Goal: Information Seeking & Learning: Check status

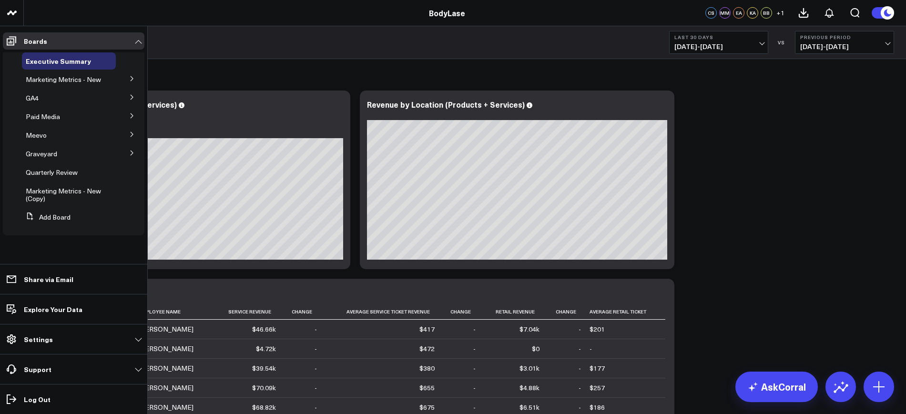
click at [134, 134] on icon at bounding box center [132, 135] width 6 height 6
click at [43, 207] on span "[PERSON_NAME] Metrics" at bounding box center [58, 215] width 55 height 17
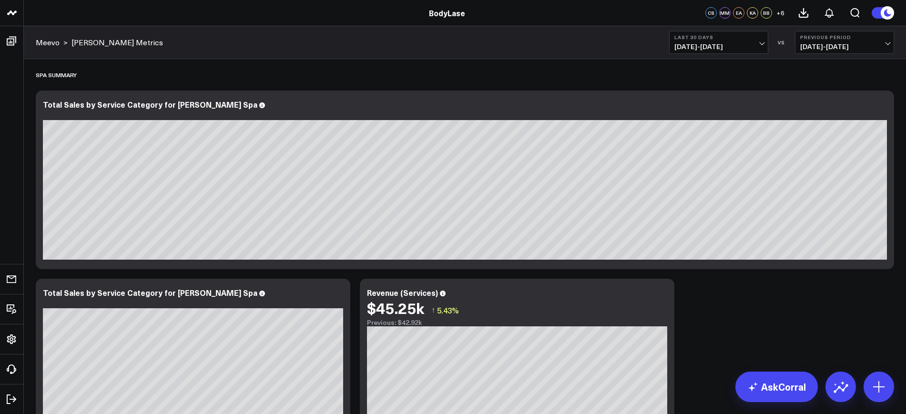
click at [727, 51] on span "[DATE] - [DATE]" at bounding box center [719, 47] width 89 height 8
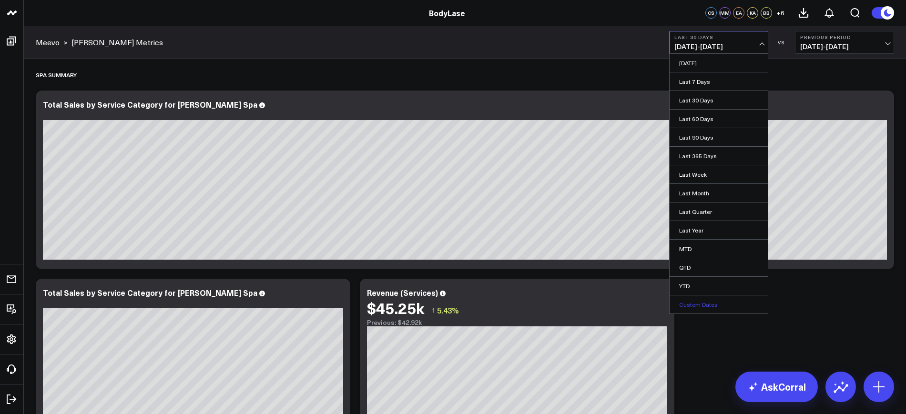
click at [689, 305] on link "Custom Dates" at bounding box center [719, 305] width 98 height 18
select select "8"
select select "2025"
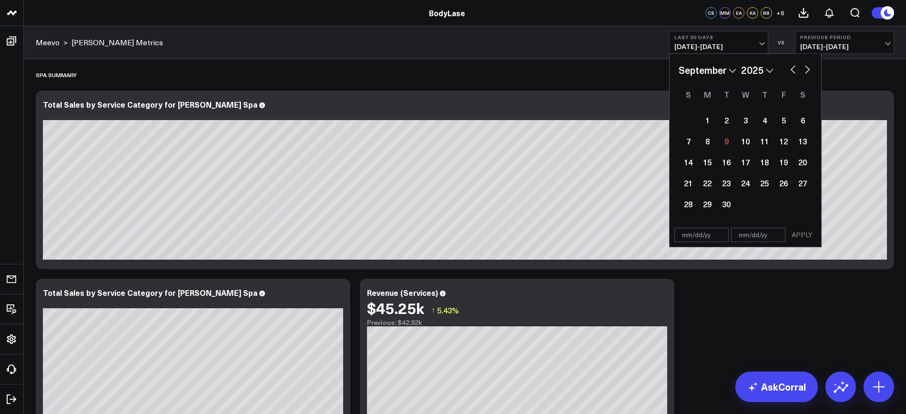
click at [698, 234] on input "text" at bounding box center [702, 235] width 54 height 14
select select "8"
select select "2025"
type input "[DATE]"
select select "7"
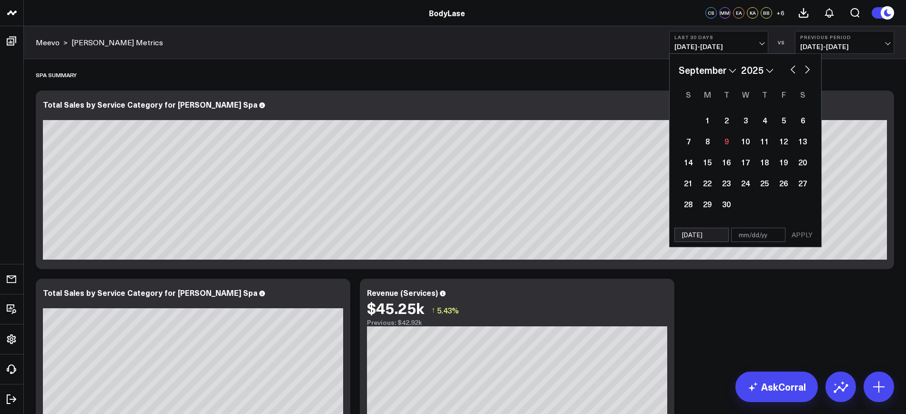
select select "2025"
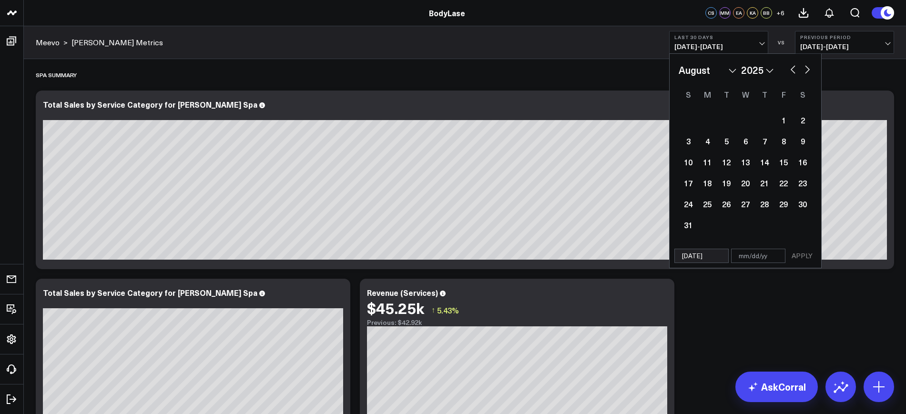
type input "[DATE]"
click at [775, 255] on input "text" at bounding box center [758, 256] width 54 height 14
select select "7"
select select "2025"
type input "0"
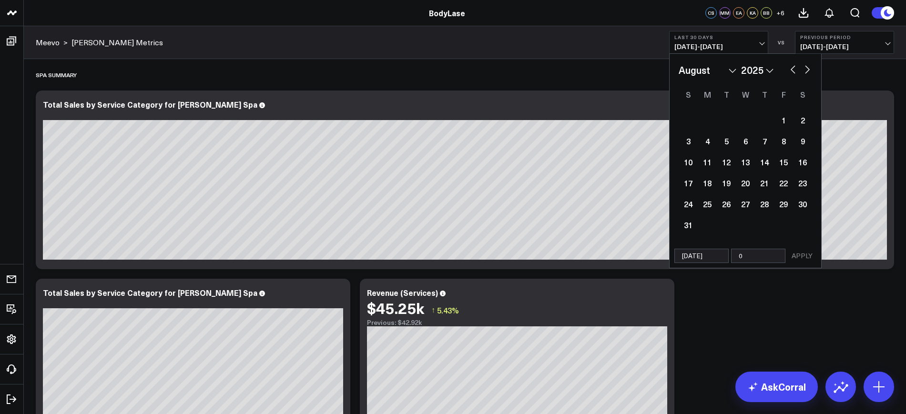
select select "7"
select select "2025"
type input "08"
select select "7"
select select "2025"
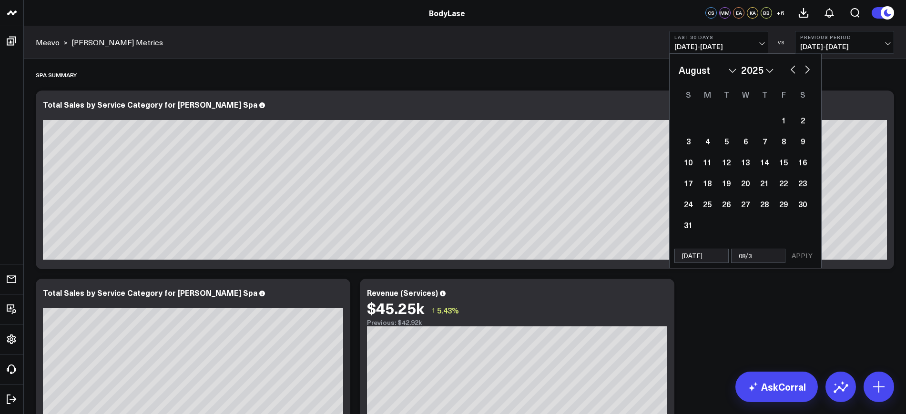
type input "08/31"
select select "7"
select select "2025"
type input "08/31/2"
select select "7"
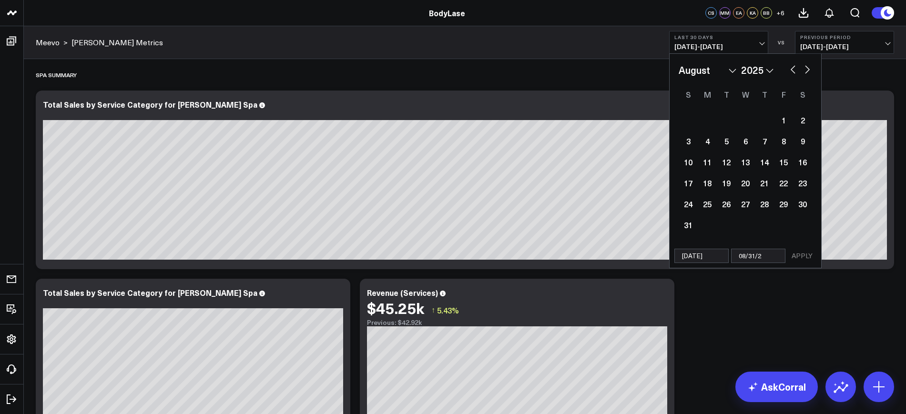
select select "2025"
type input "[DATE]"
select select "7"
select select "2025"
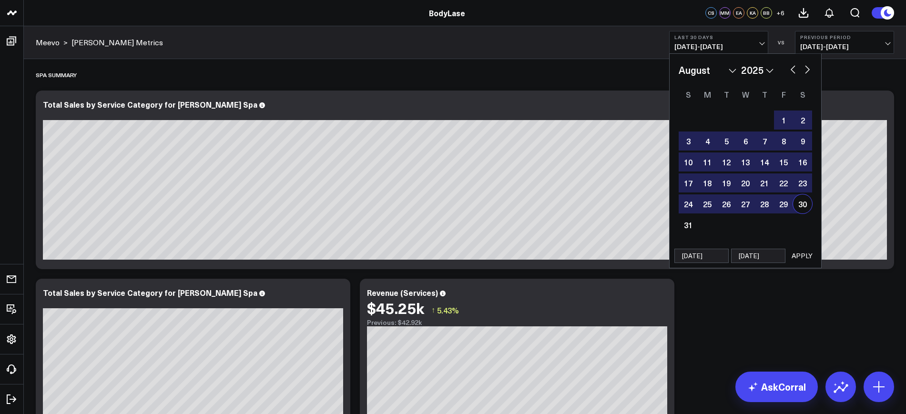
type input "[DATE]"
click at [805, 253] on button "APPLY" at bounding box center [802, 256] width 29 height 14
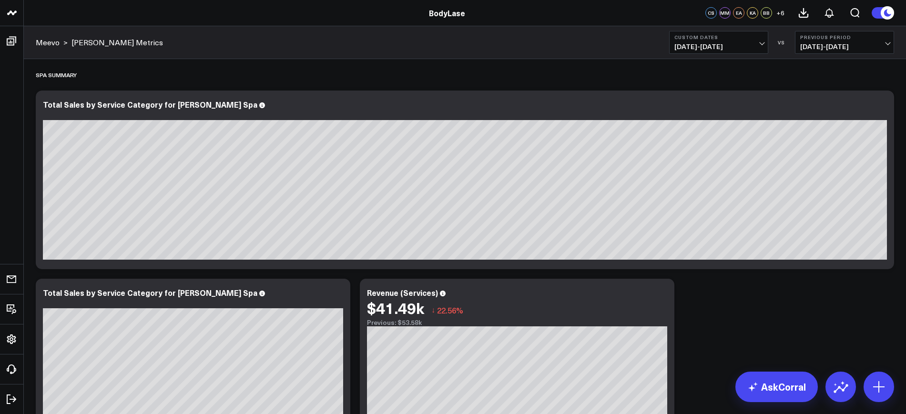
click at [831, 43] on span "[DATE] - [DATE]" at bounding box center [844, 47] width 89 height 8
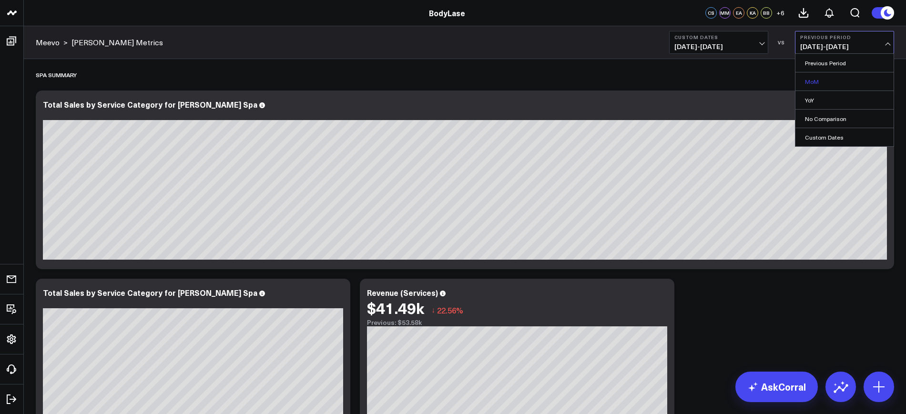
click at [812, 82] on link "MoM" at bounding box center [845, 81] width 98 height 18
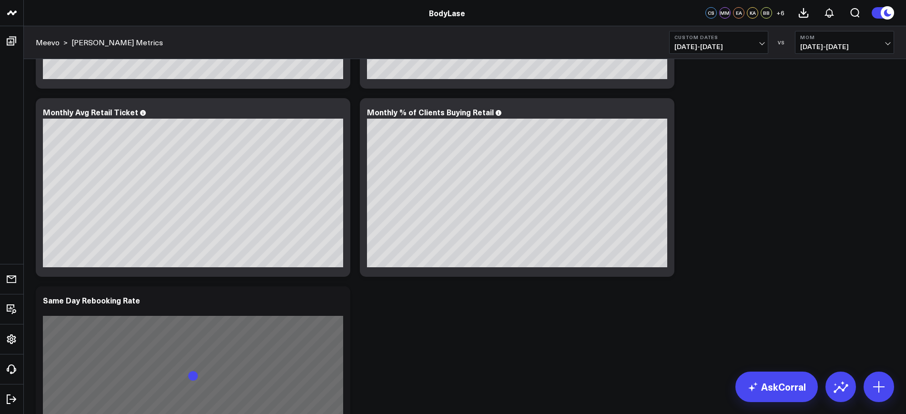
scroll to position [761, 0]
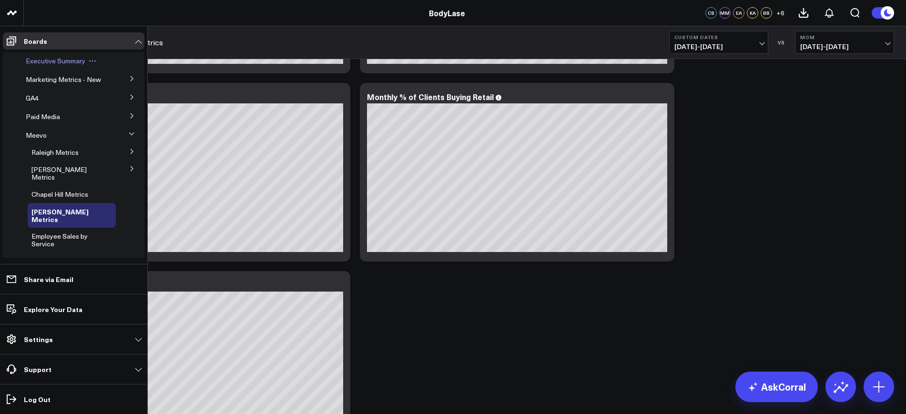
click at [49, 61] on span "Executive Summary" at bounding box center [56, 60] width 60 height 9
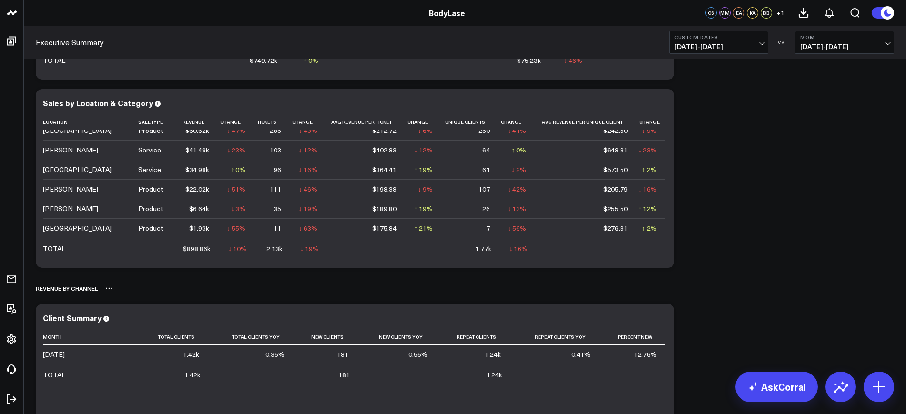
scroll to position [375, 0]
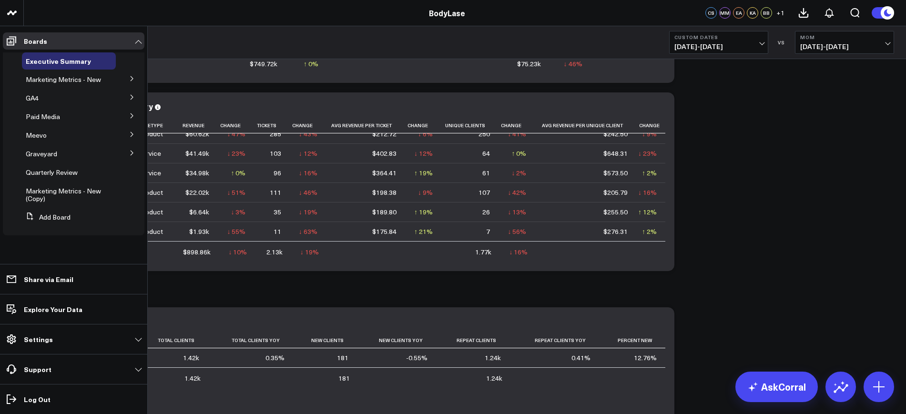
click at [136, 130] on button at bounding box center [132, 134] width 25 height 14
click at [54, 175] on span "[PERSON_NAME] Metrics" at bounding box center [58, 173] width 55 height 17
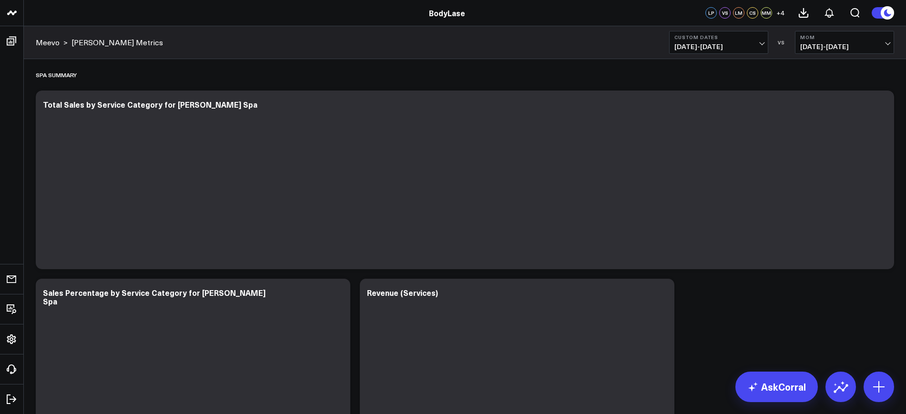
click at [853, 51] on button "MoM [DEMOGRAPHIC_DATA][DATE] - [DATE]" at bounding box center [844, 42] width 99 height 23
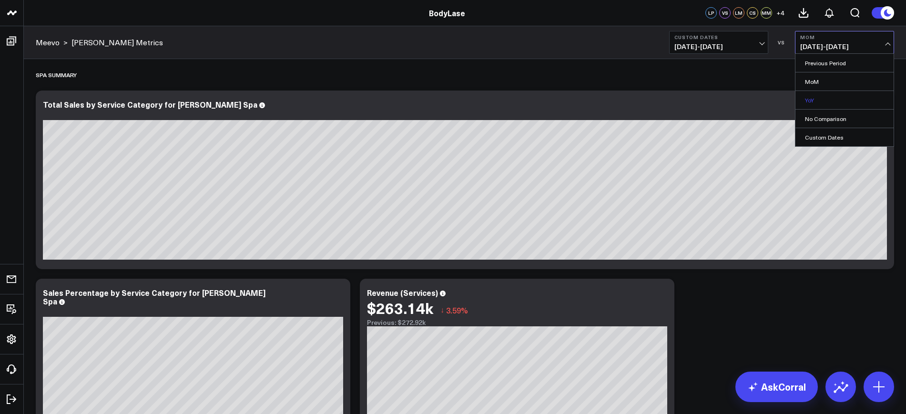
click at [812, 105] on link "YoY" at bounding box center [845, 100] width 98 height 18
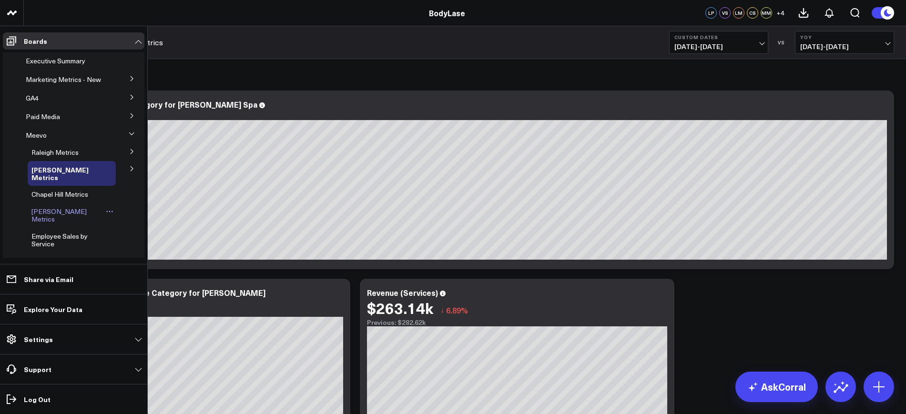
click at [45, 215] on span "[PERSON_NAME] Metrics" at bounding box center [58, 215] width 55 height 17
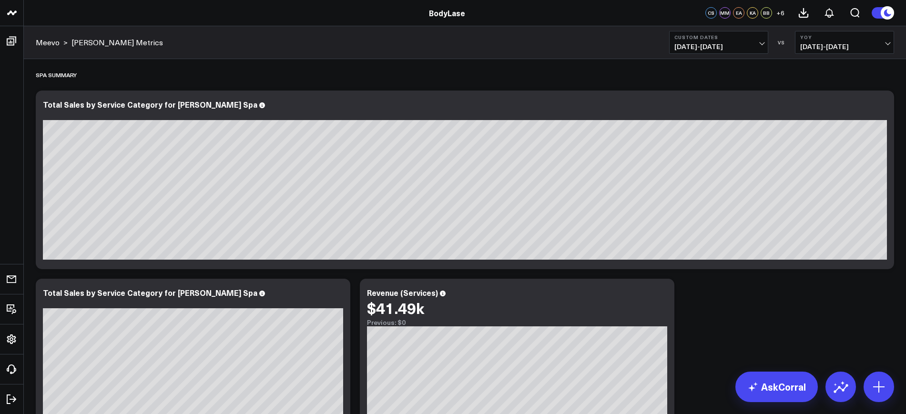
click at [733, 44] on span "[DATE] - [DATE]" at bounding box center [719, 47] width 89 height 8
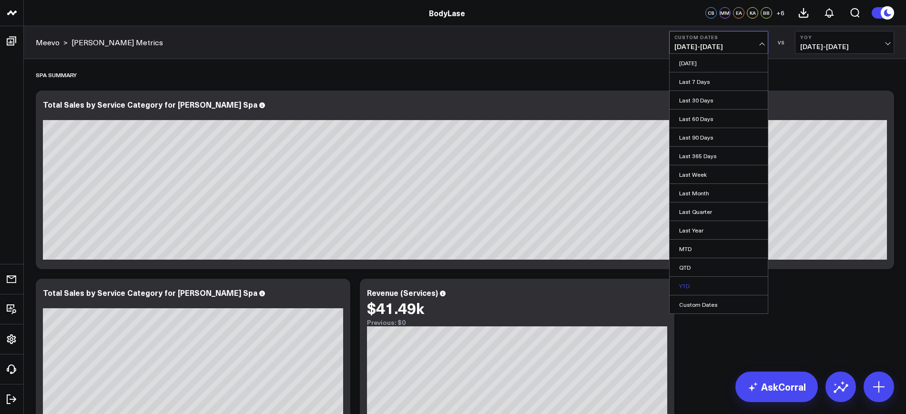
click at [679, 281] on link "YTD" at bounding box center [719, 286] width 98 height 18
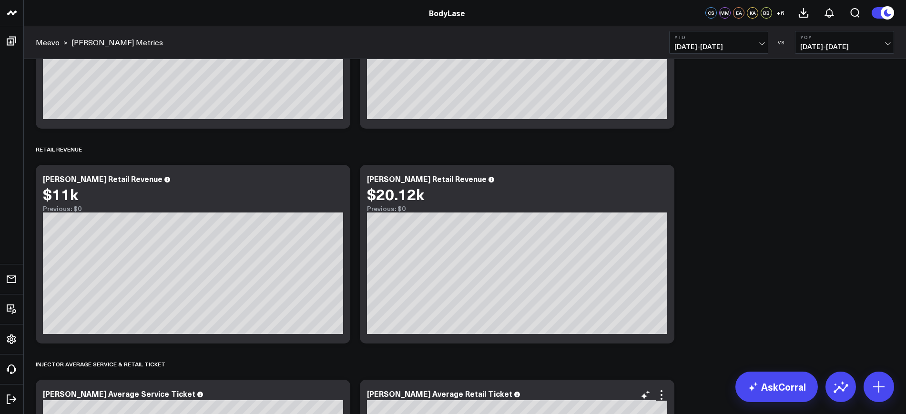
scroll to position [1292, 0]
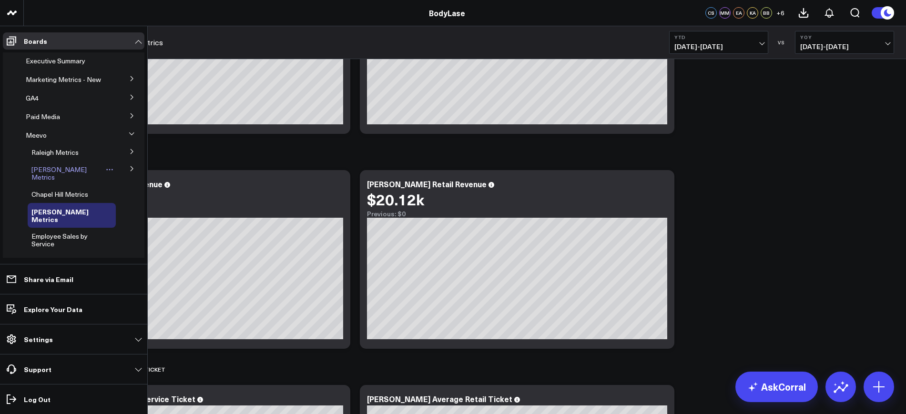
click at [51, 179] on span "[PERSON_NAME] Metrics" at bounding box center [58, 173] width 55 height 17
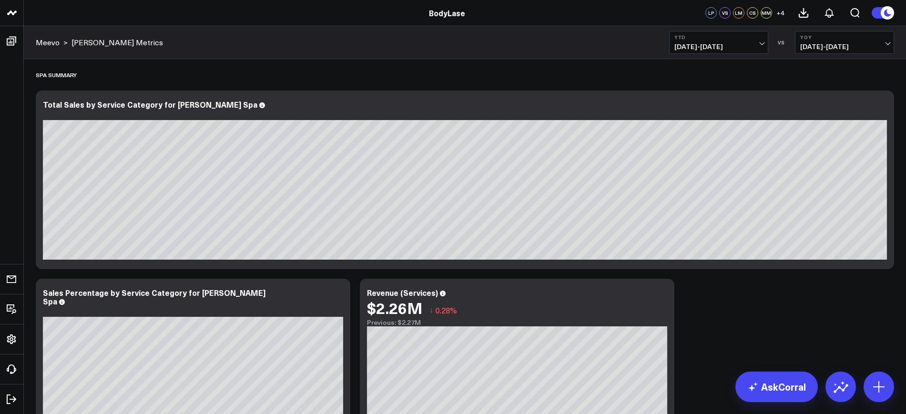
click at [703, 52] on button "YTD [DATE] - [DATE]" at bounding box center [718, 42] width 99 height 23
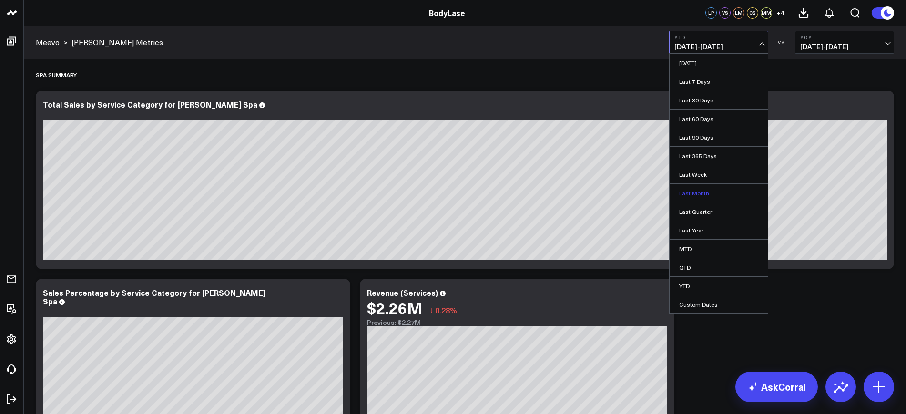
click at [678, 195] on link "Last Month" at bounding box center [719, 193] width 98 height 18
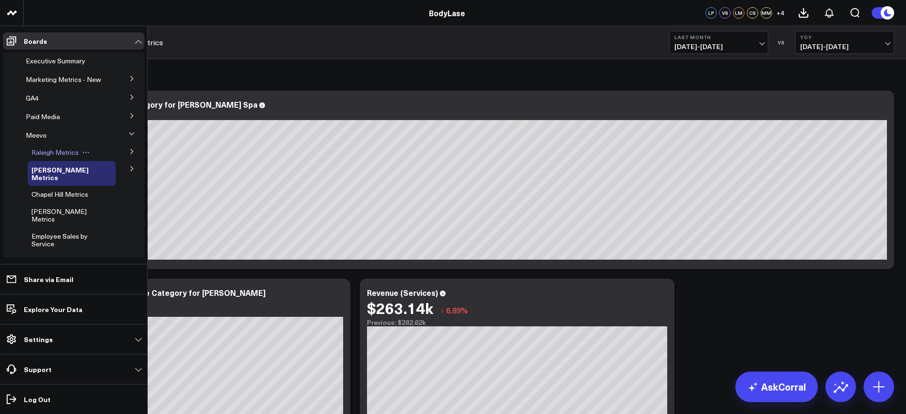
click at [54, 156] on span "Raleigh Metrics" at bounding box center [54, 152] width 47 height 9
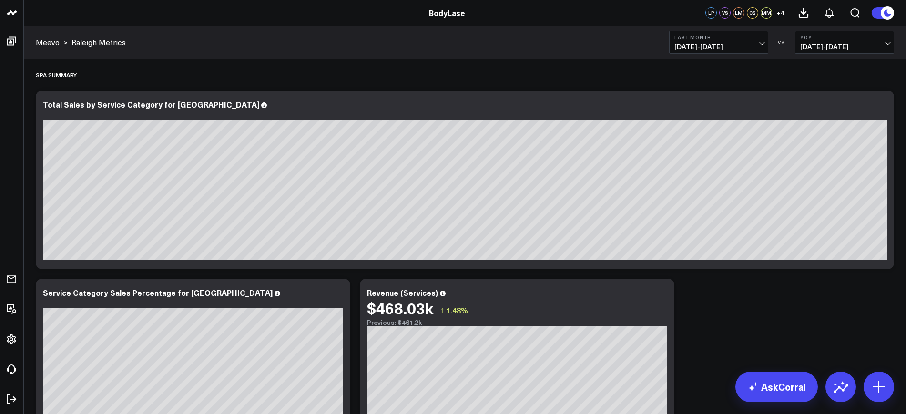
scroll to position [12, 0]
